Goal: Transaction & Acquisition: Purchase product/service

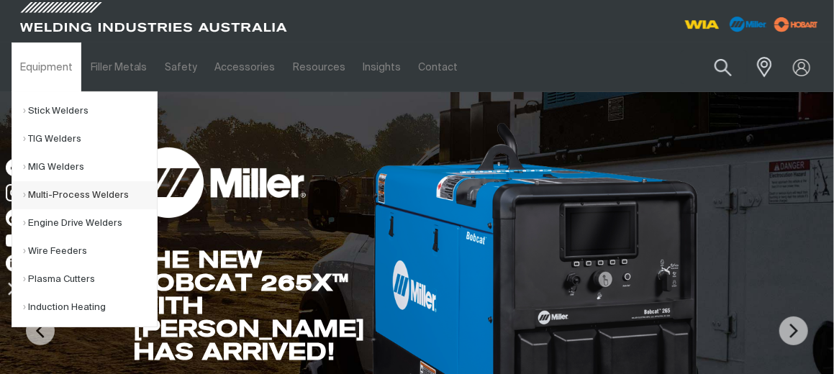
click at [84, 195] on link "Multi-Process Welders" at bounding box center [90, 195] width 134 height 28
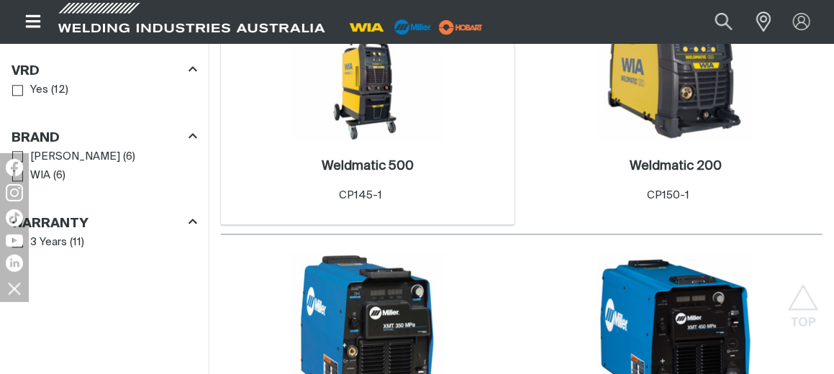
scroll to position [1224, 0]
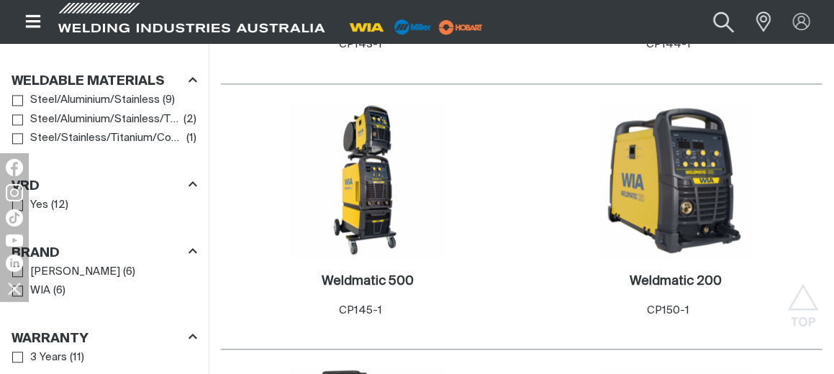
click at [728, 15] on button "Search products" at bounding box center [724, 21] width 58 height 39
click at [587, 26] on input "Search" at bounding box center [637, 21] width 222 height 31
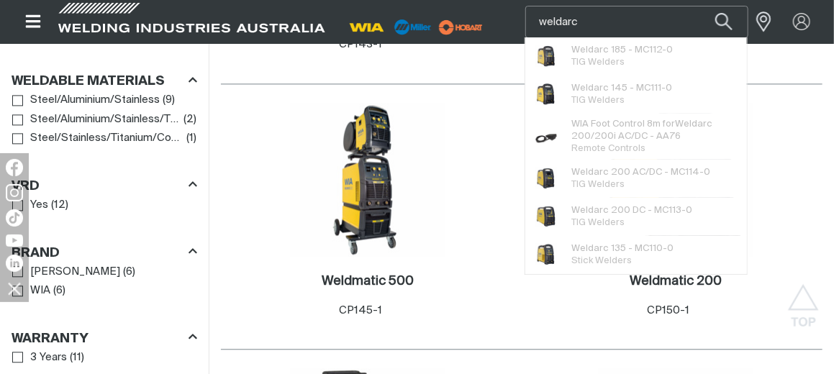
type input "weldarc"
click at [700, 6] on button "Search products" at bounding box center [724, 22] width 49 height 32
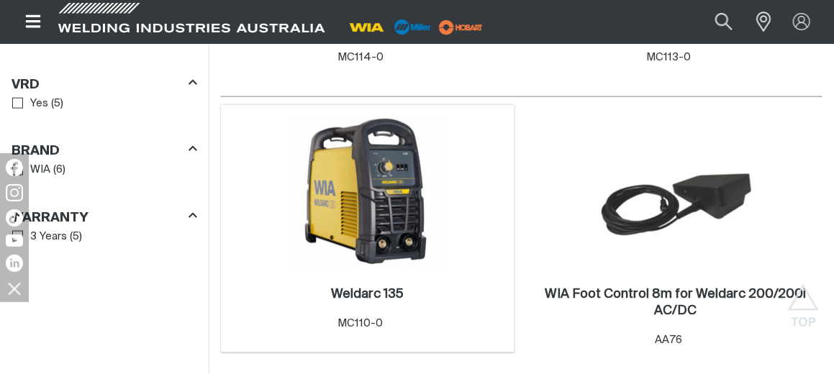
scroll to position [576, 0]
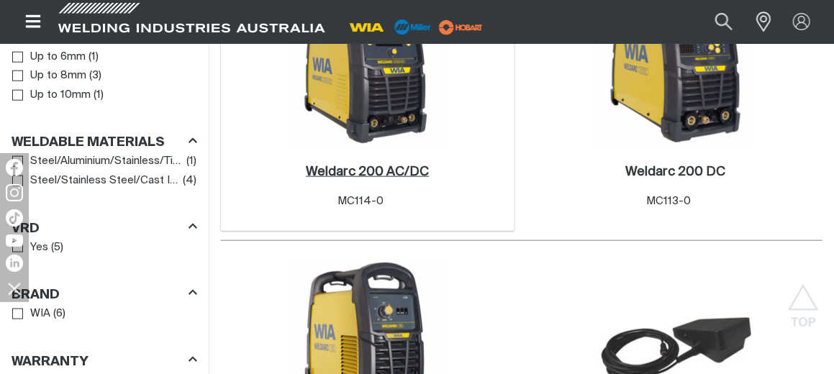
click at [368, 171] on h2 "Weldarc 200 AC/DC ." at bounding box center [367, 172] width 123 height 13
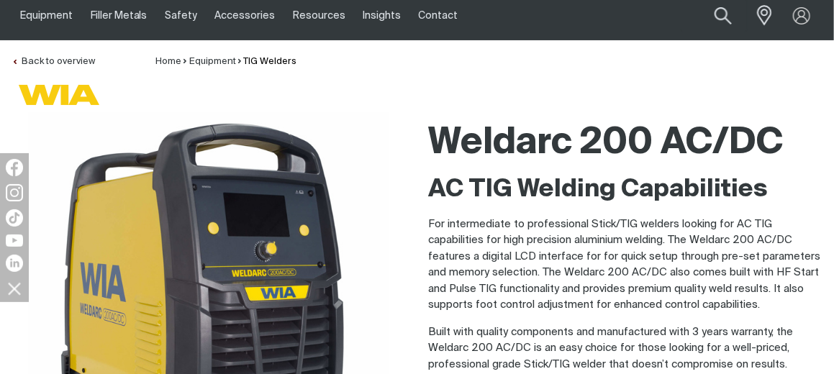
scroll to position [144, 0]
